Goal: Task Accomplishment & Management: Complete application form

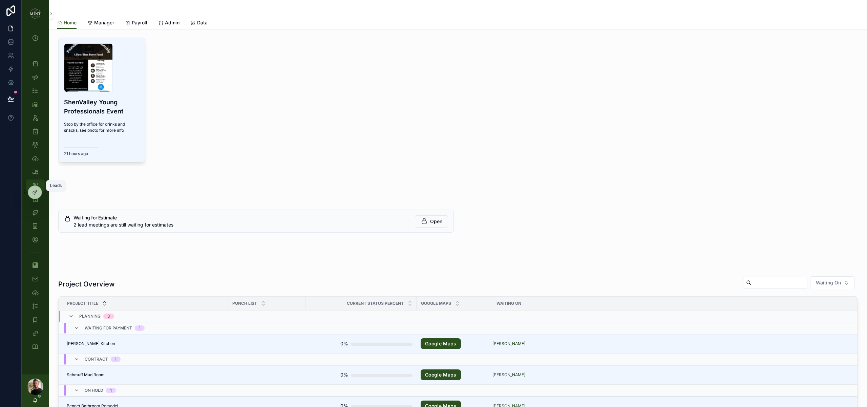
drag, startPoint x: 39, startPoint y: 183, endPoint x: 70, endPoint y: 182, distance: 31.2
click at [40, 183] on div "Leads" at bounding box center [35, 185] width 11 height 11
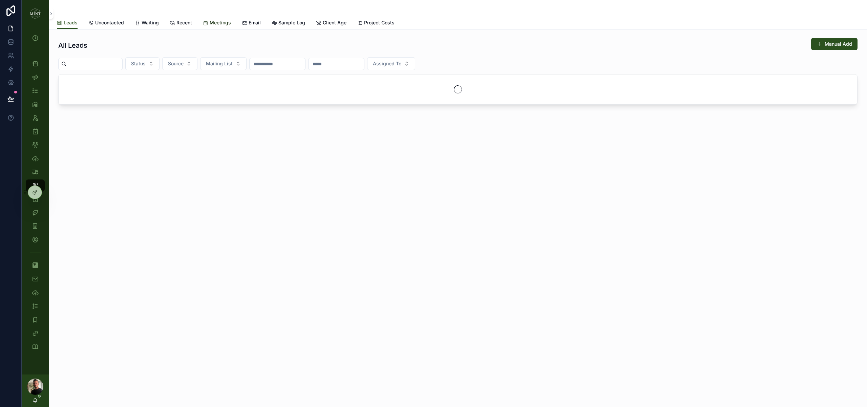
click at [210, 22] on span "Meetings" at bounding box center [220, 22] width 21 height 7
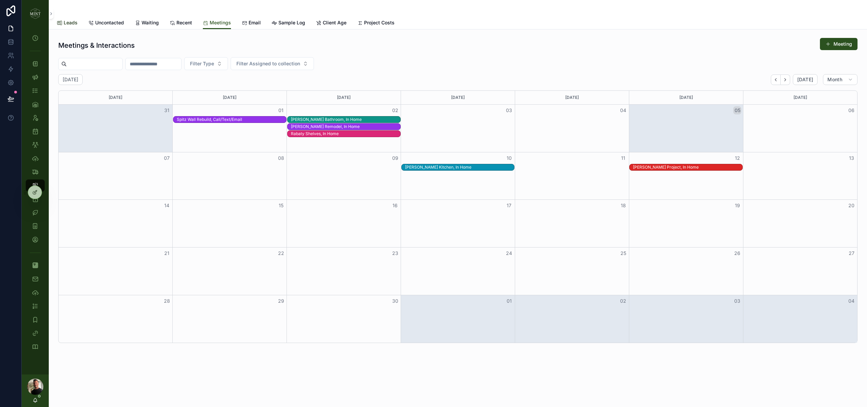
click at [71, 22] on span "Leads" at bounding box center [71, 22] width 14 height 7
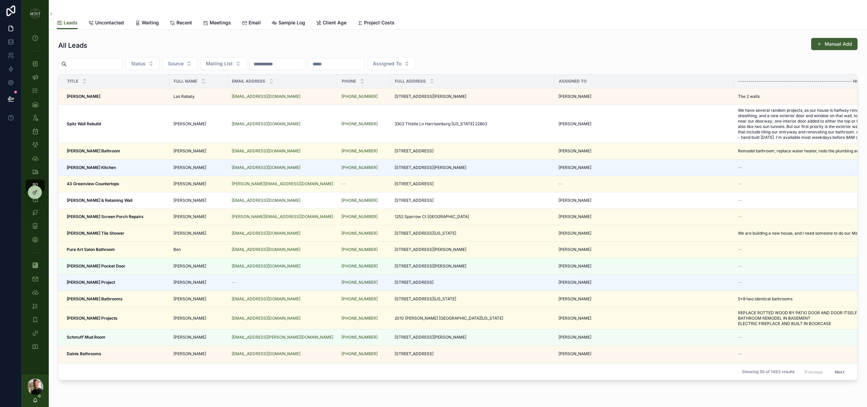
click at [842, 44] on button "Manual Add" at bounding box center [834, 44] width 46 height 12
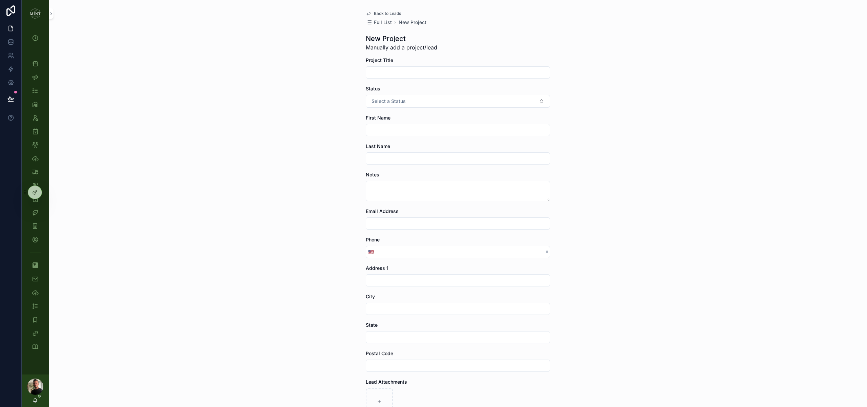
click at [409, 131] on input "scrollable content" at bounding box center [458, 129] width 184 height 9
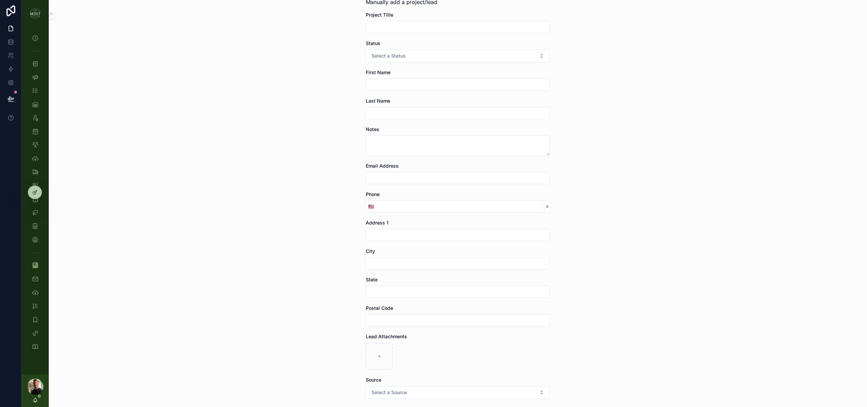
scroll to position [51, 0]
